Goal: Information Seeking & Learning: Compare options

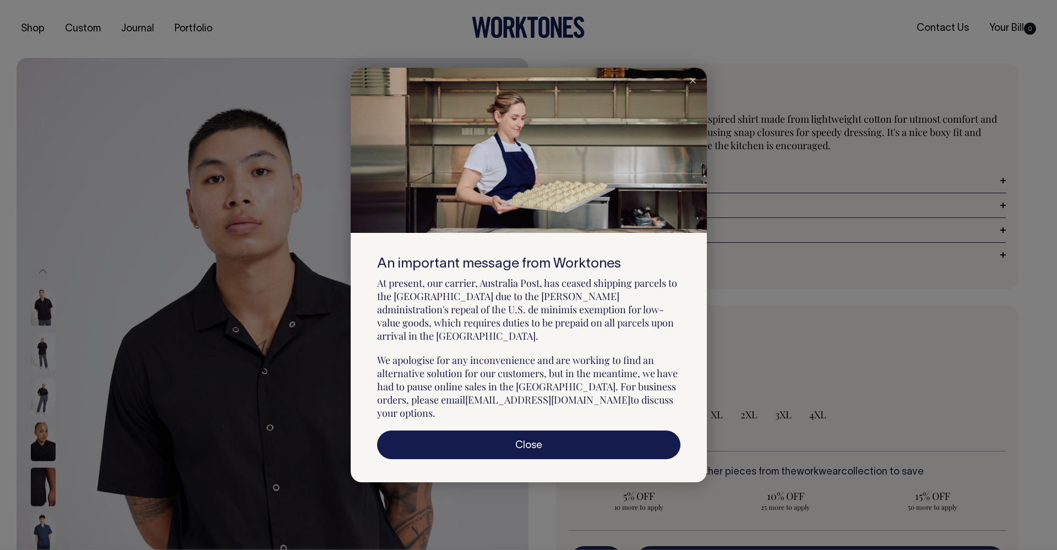
select select "Black"
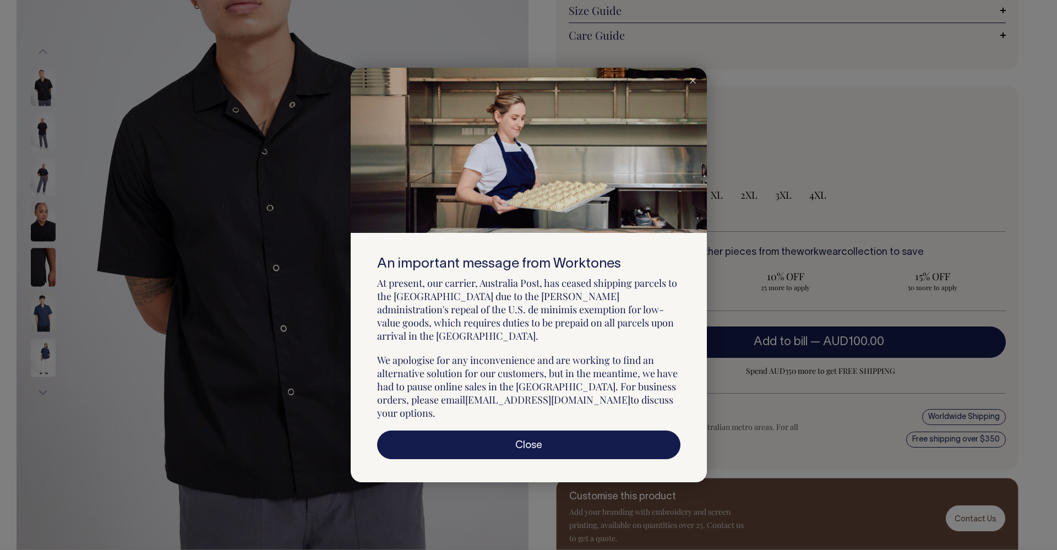
click at [690, 84] on icon at bounding box center [693, 81] width 6 height 6
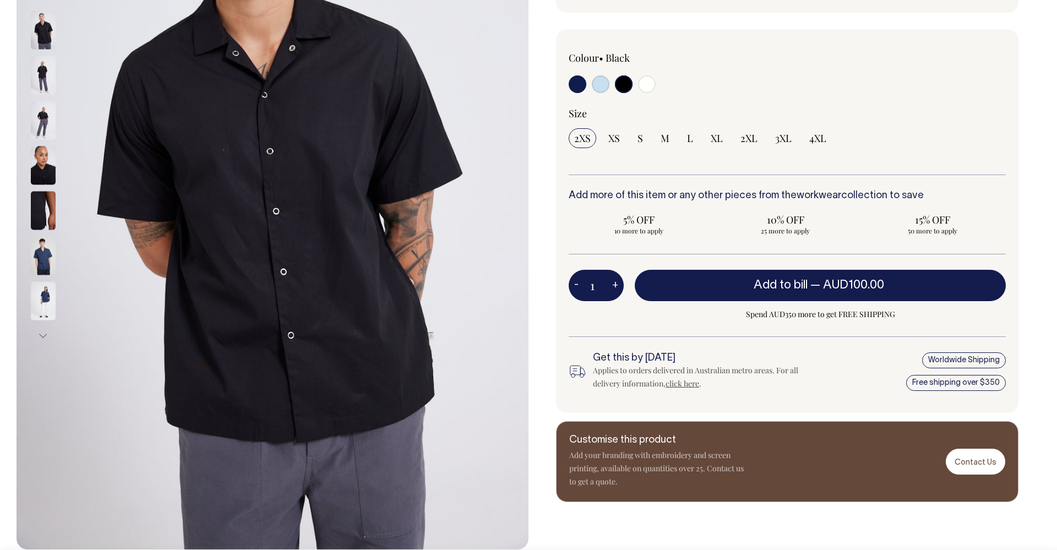
scroll to position [275, 0]
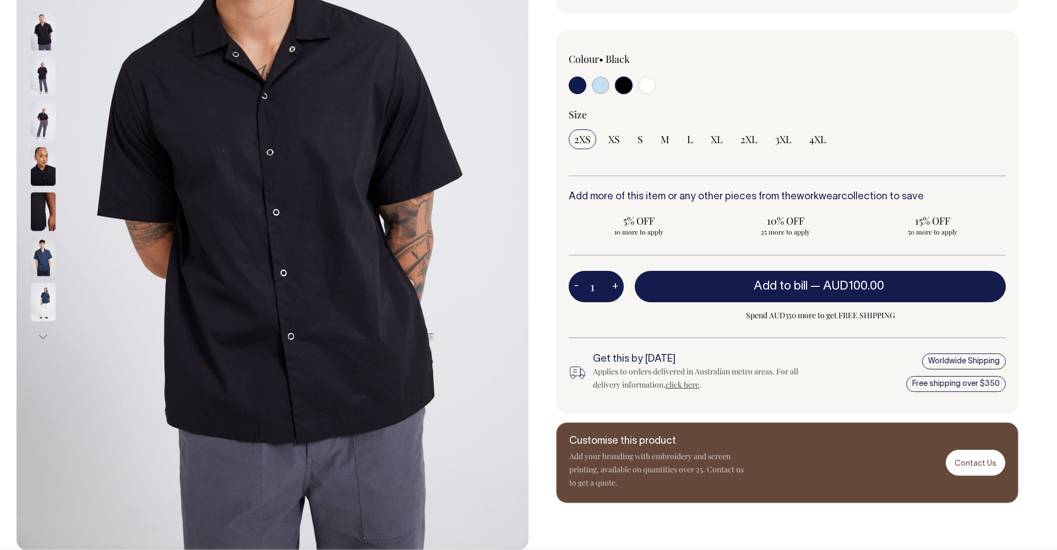
click at [549, 265] on div "Dynamo Shirt The Dynamo is a unisex chef-inspired shirt made from lightweight c…" at bounding box center [785, 145] width 512 height 715
click at [617, 146] on input "XS" at bounding box center [614, 139] width 23 height 20
radio input "true"
select select "XS"
click at [600, 92] on input "radio" at bounding box center [601, 86] width 18 height 18
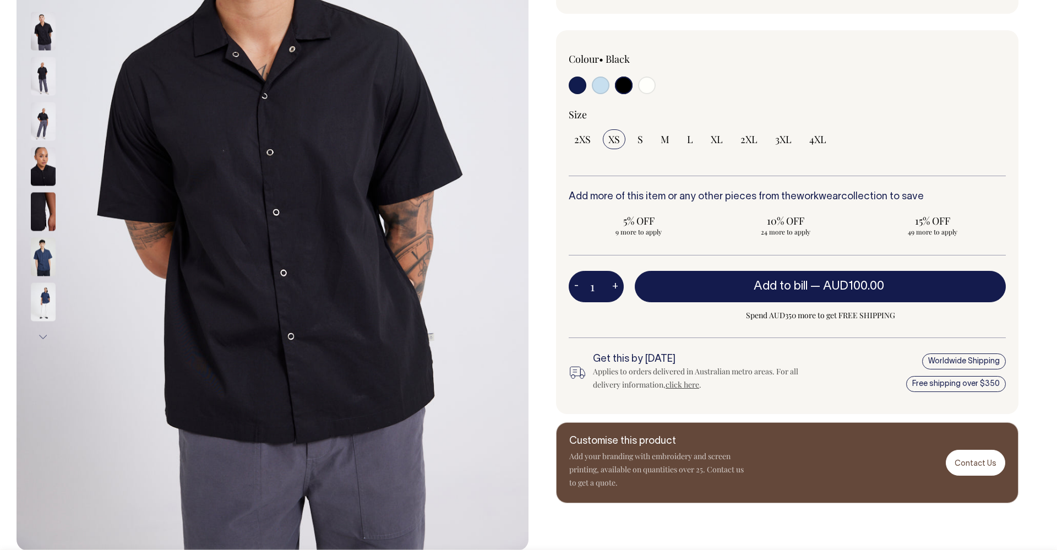
radio input "true"
select select "True Blue"
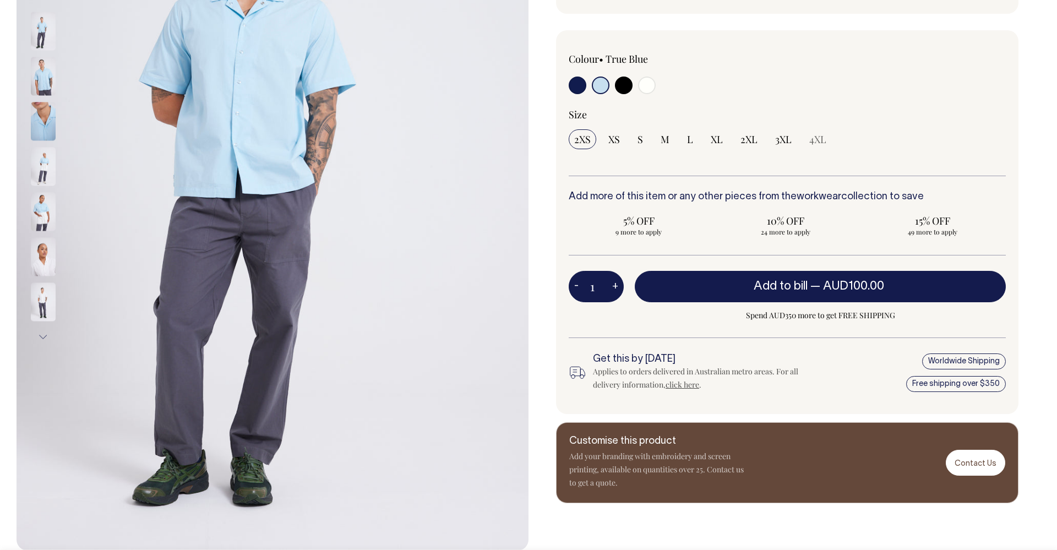
click at [579, 85] on input "radio" at bounding box center [578, 86] width 18 height 18
radio input "true"
select select "Dark Navy"
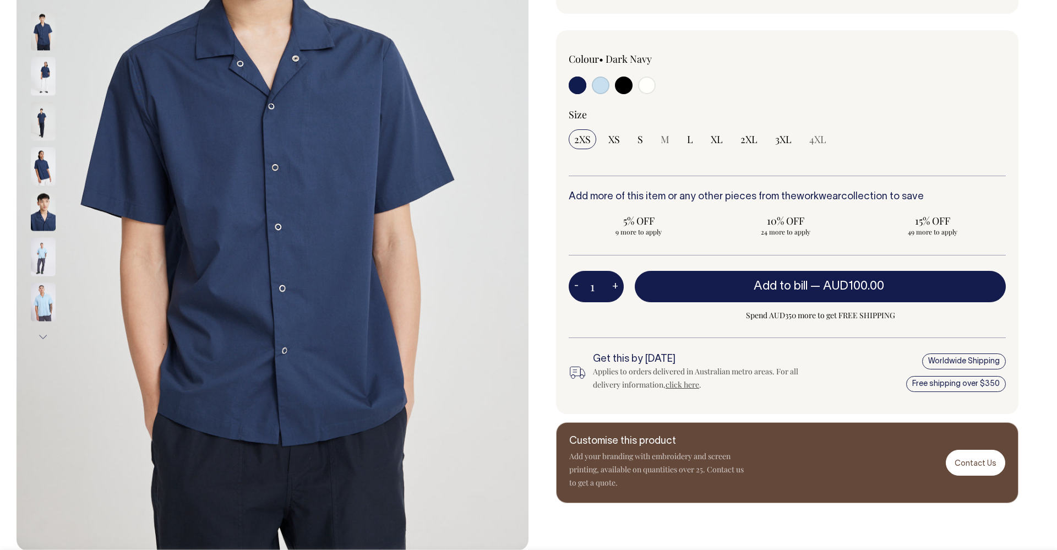
click at [607, 85] on input "radio" at bounding box center [601, 86] width 18 height 18
radio input "true"
select select "True Blue"
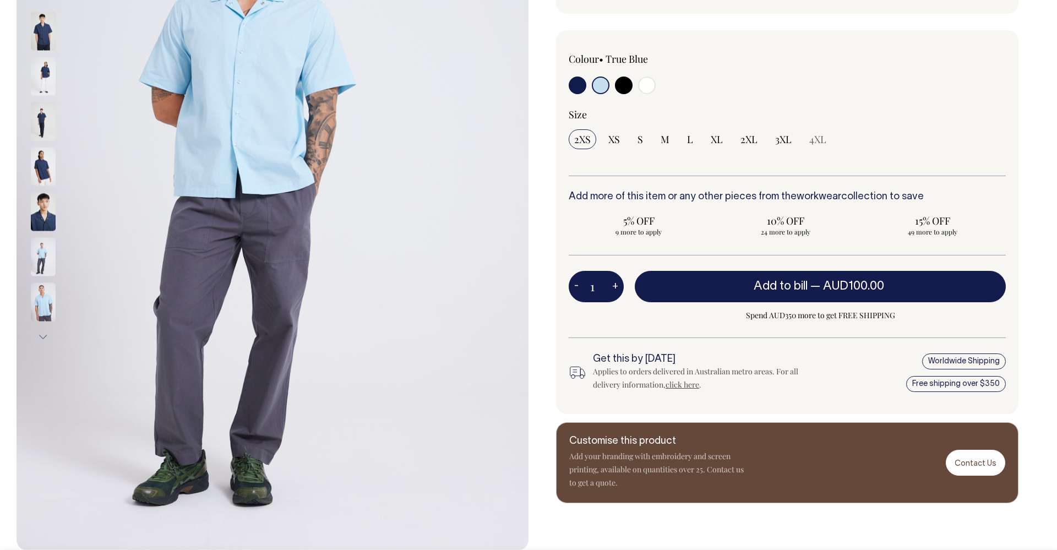
drag, startPoint x: 626, startPoint y: 85, endPoint x: 643, endPoint y: 88, distance: 16.7
click at [628, 86] on input "radio" at bounding box center [624, 86] width 18 height 18
radio input "true"
select select "Black"
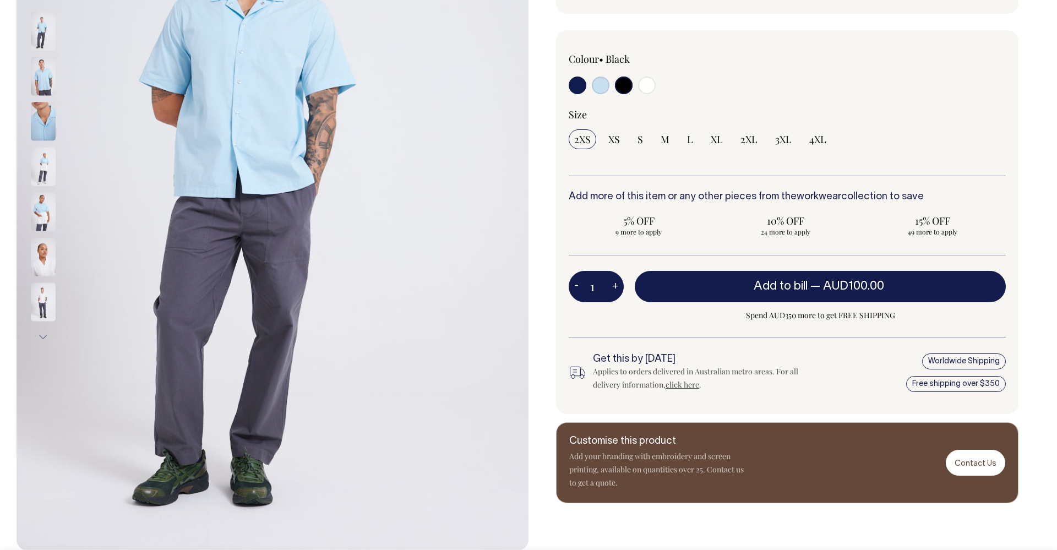
click at [645, 88] on input "radio" at bounding box center [647, 86] width 18 height 18
radio input "true"
select select "Off-White"
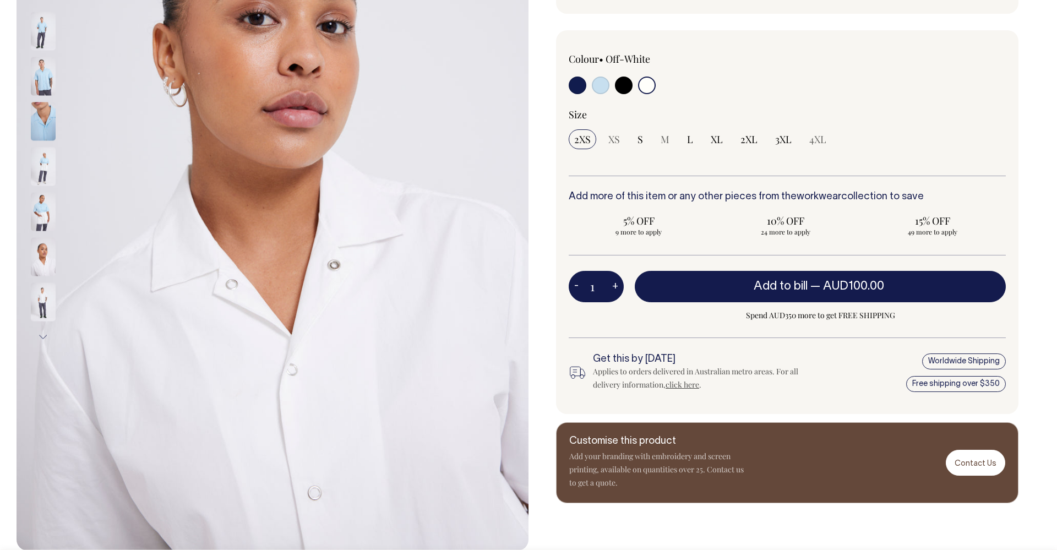
click at [620, 90] on input "radio" at bounding box center [624, 86] width 18 height 18
radio input "true"
select select "Black"
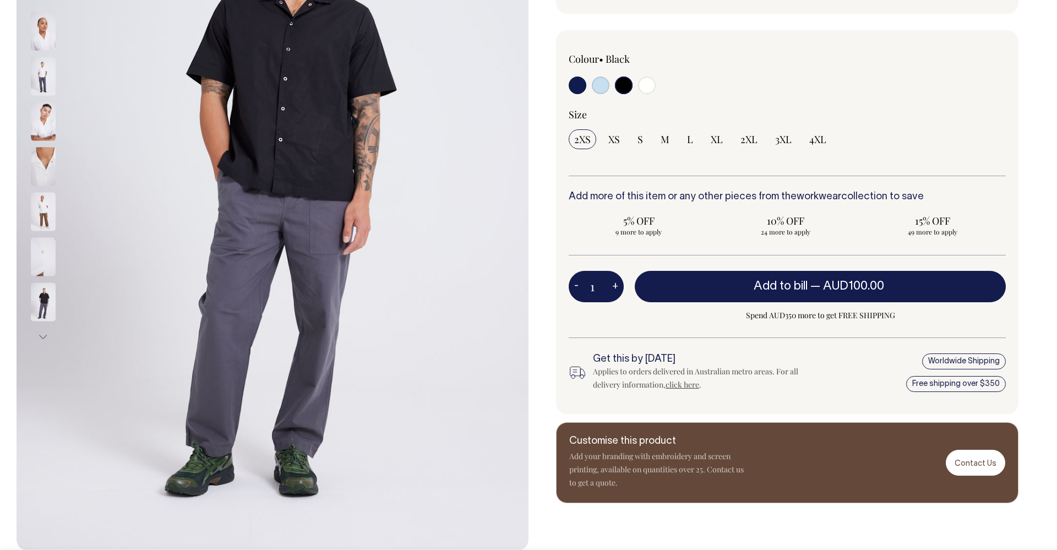
click at [598, 88] on input "radio" at bounding box center [601, 86] width 18 height 18
radio input "true"
select select "True Blue"
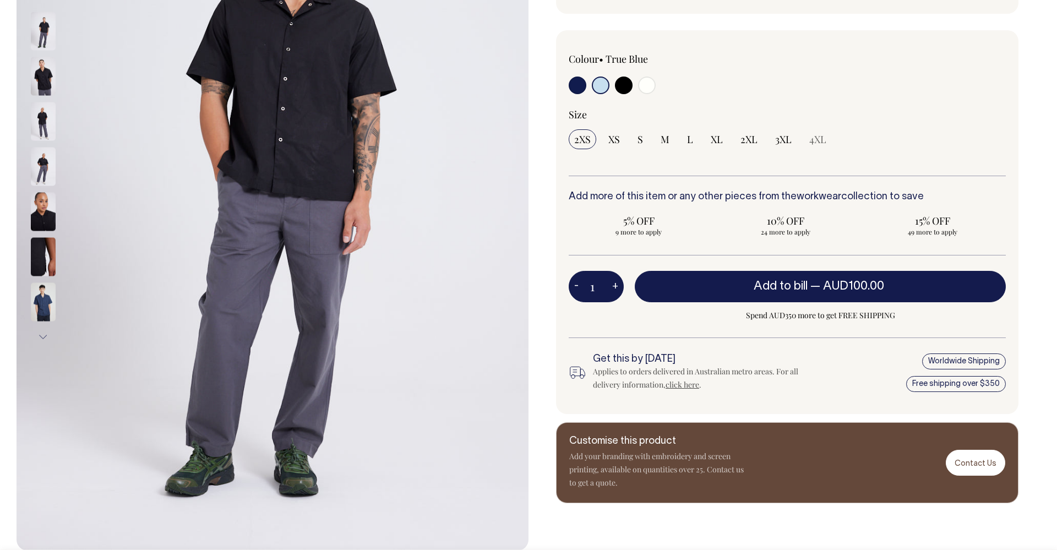
click at [576, 88] on input "radio" at bounding box center [578, 86] width 18 height 18
radio input "true"
select select "Dark Navy"
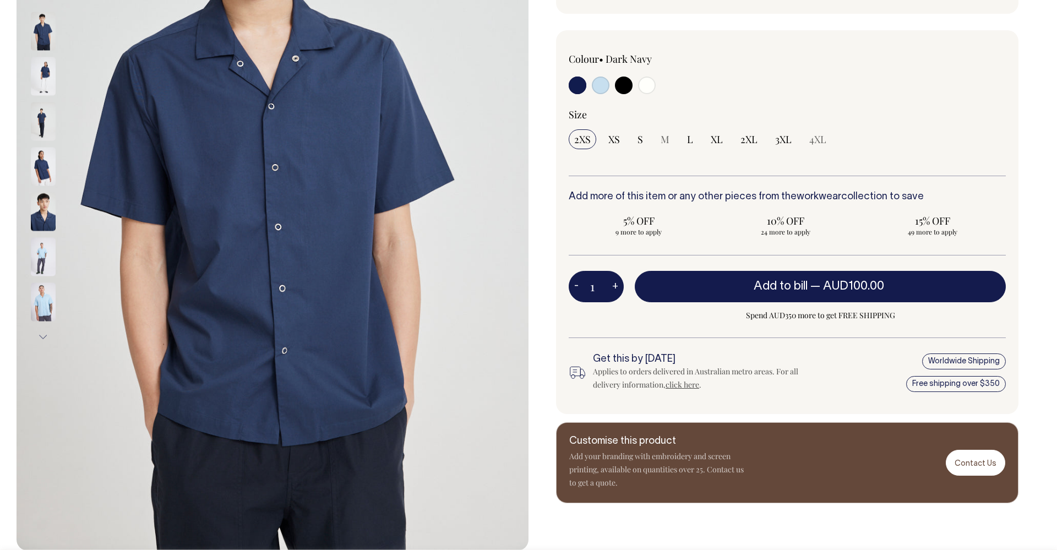
click at [563, 160] on div "Colour • Dark Navy" at bounding box center [787, 222] width 462 height 384
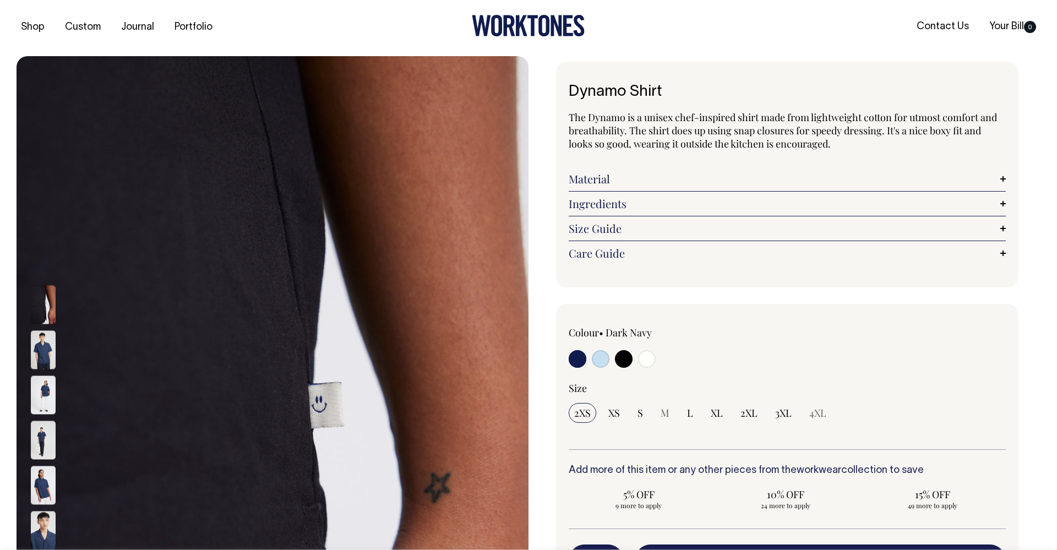
scroll to position [1, 0]
click at [548, 280] on div "Dynamo Shirt The Dynamo is a unisex chef-inspired shirt made from lightweight c…" at bounding box center [785, 419] width 512 height 715
